Goal: Find specific page/section: Locate a particular part of the current website

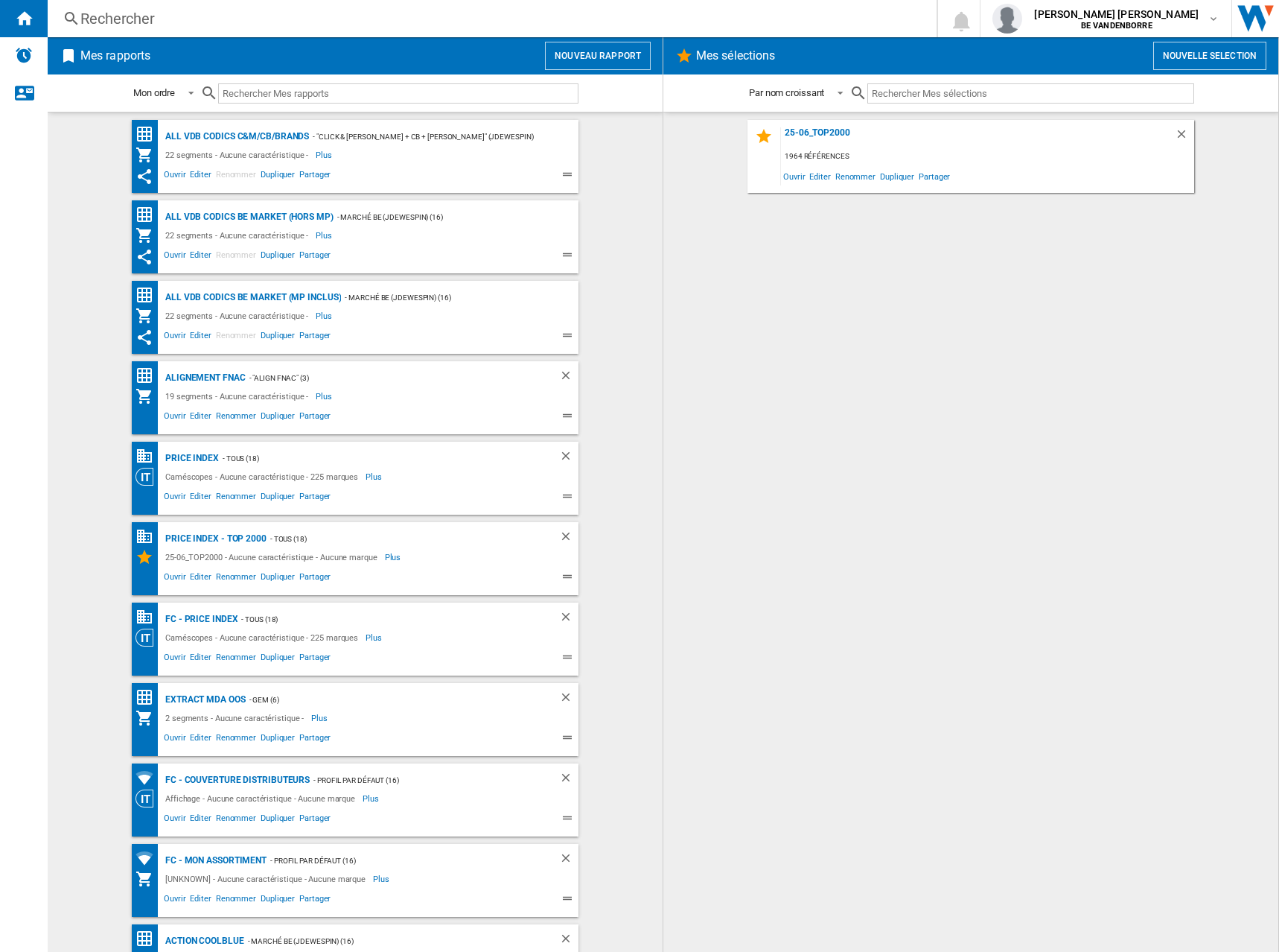
click at [319, 99] on input "text" at bounding box center [398, 93] width 360 height 20
paste input "7686250"
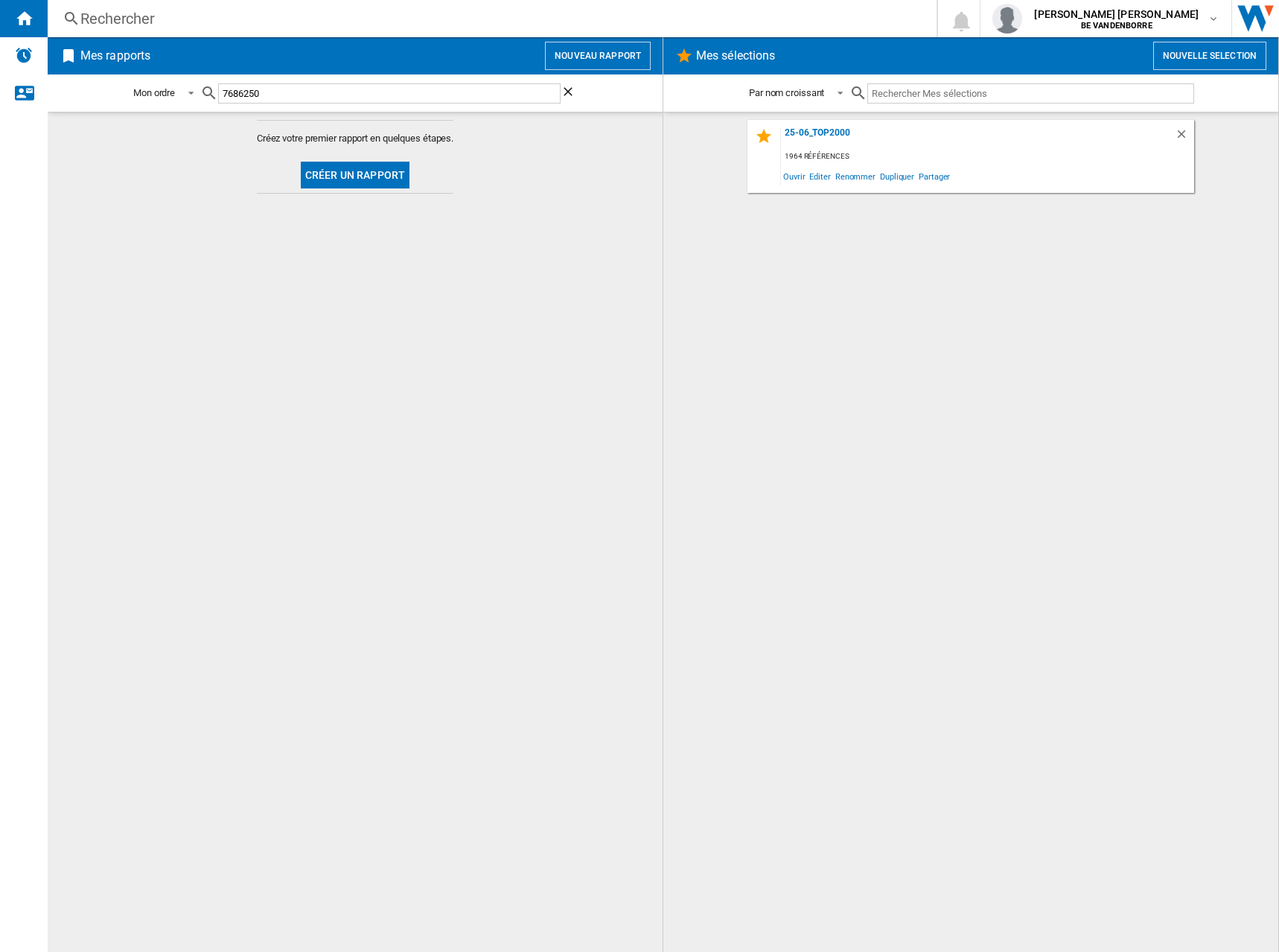
type input "7686250"
click at [173, 10] on div "Rechercher" at bounding box center [489, 19] width 817 height 21
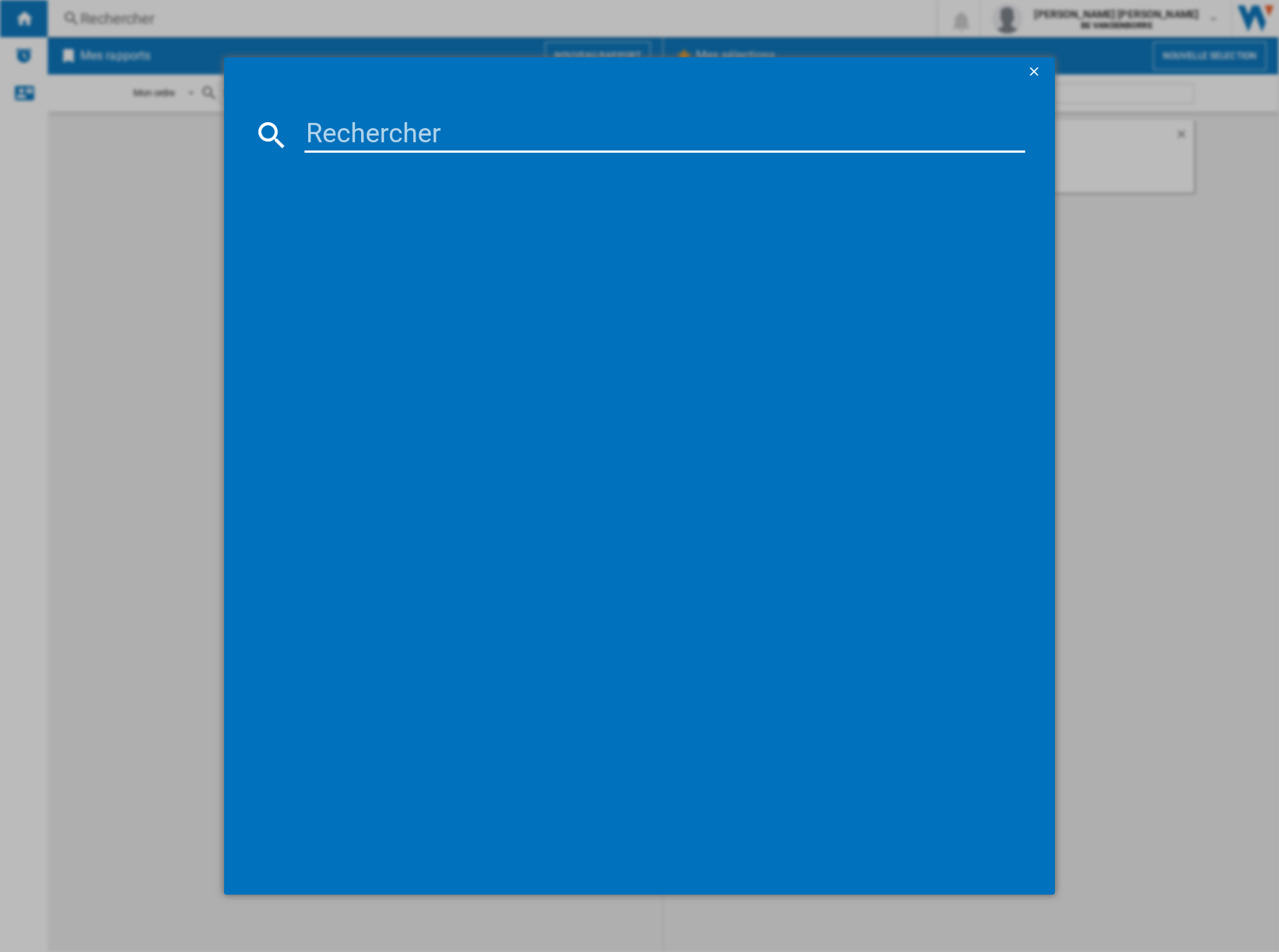
click at [373, 127] on input at bounding box center [664, 134] width 721 height 36
paste input "7686250"
type input "7686250"
click at [443, 229] on div "LG OLED EVO AI B5 4K OLED48B56LA NOIR 48"" at bounding box center [651, 231] width 707 height 15
